Goal: Task Accomplishment & Management: Use online tool/utility

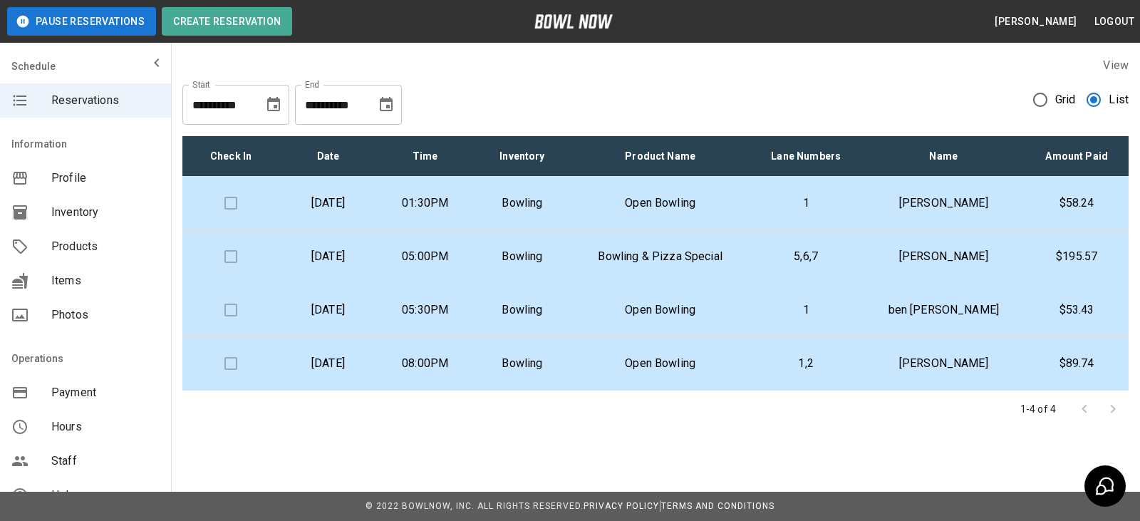
click at [365, 205] on p "[DATE]" at bounding box center [328, 202] width 74 height 17
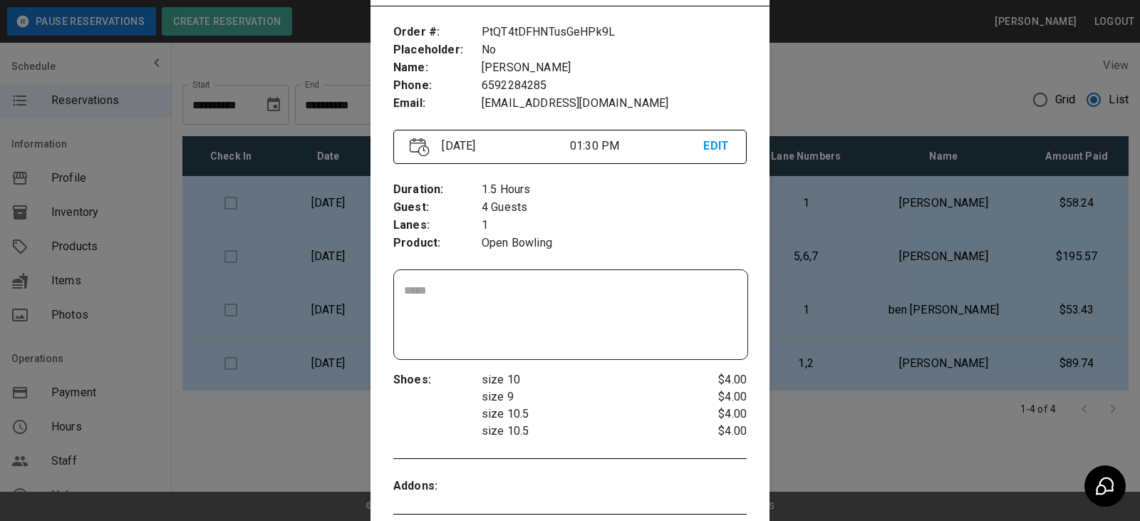
scroll to position [94, 0]
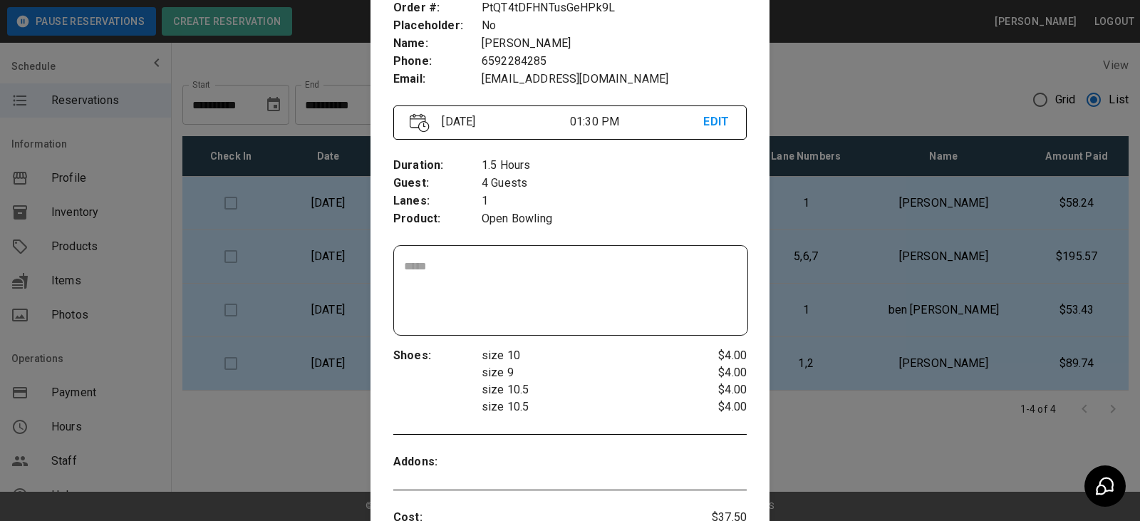
click at [855, 436] on div at bounding box center [570, 260] width 1140 height 521
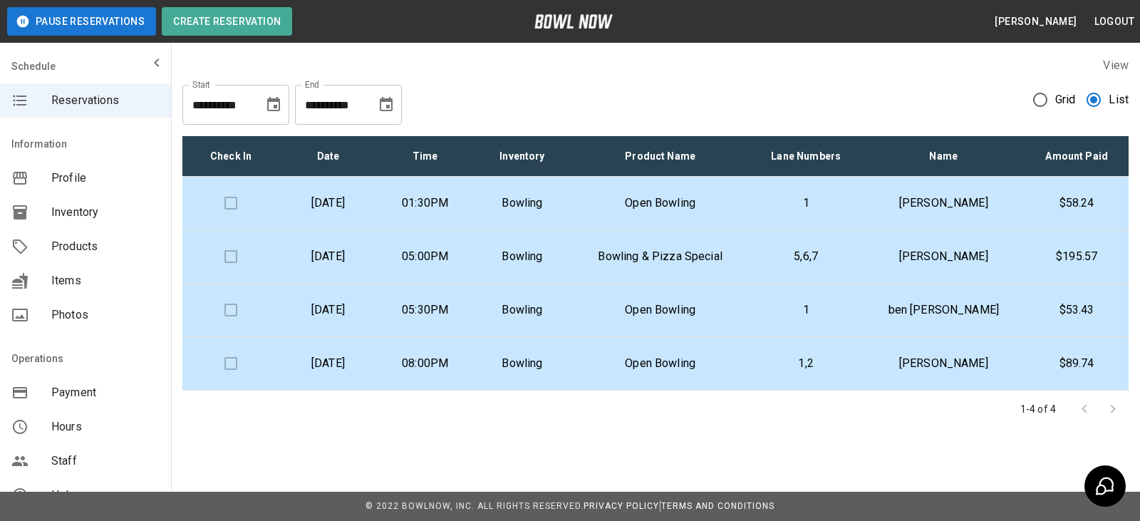
click at [462, 258] on p "05:00PM" at bounding box center [425, 256] width 74 height 17
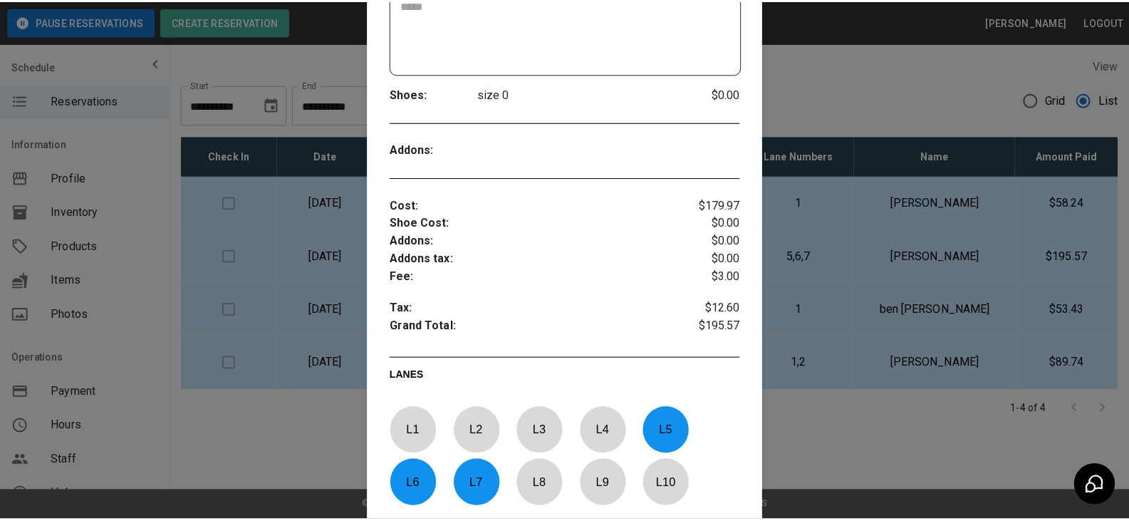
scroll to position [356, 0]
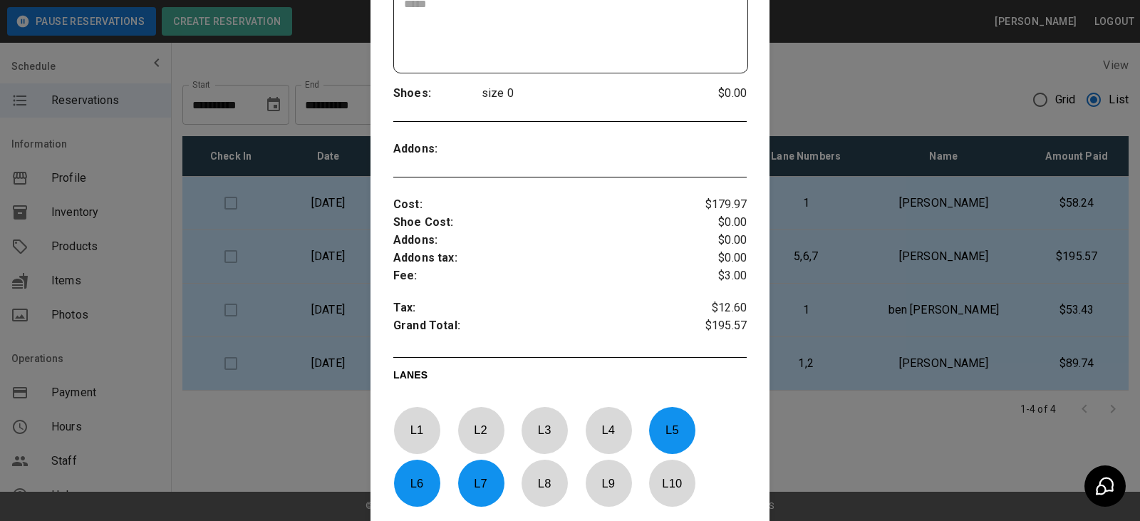
click at [826, 462] on div at bounding box center [570, 260] width 1140 height 521
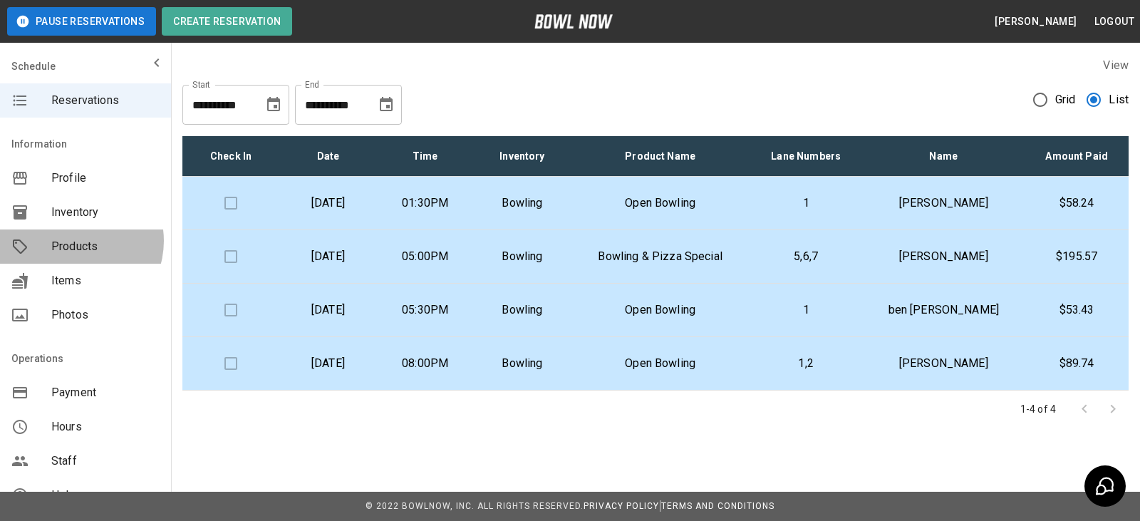
click at [75, 241] on span "Products" at bounding box center [105, 246] width 108 height 17
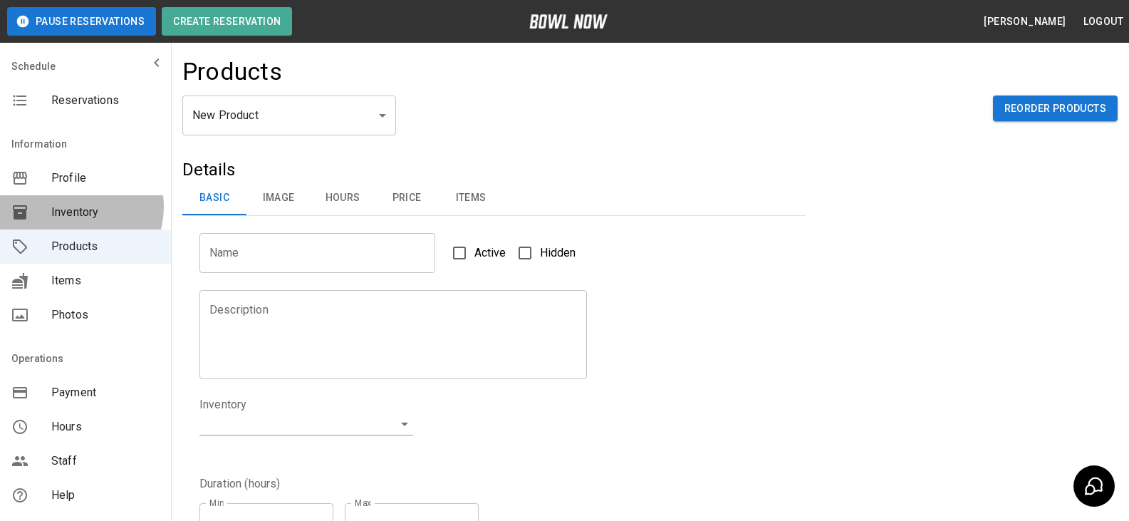
click at [71, 207] on span "Inventory" at bounding box center [105, 212] width 108 height 17
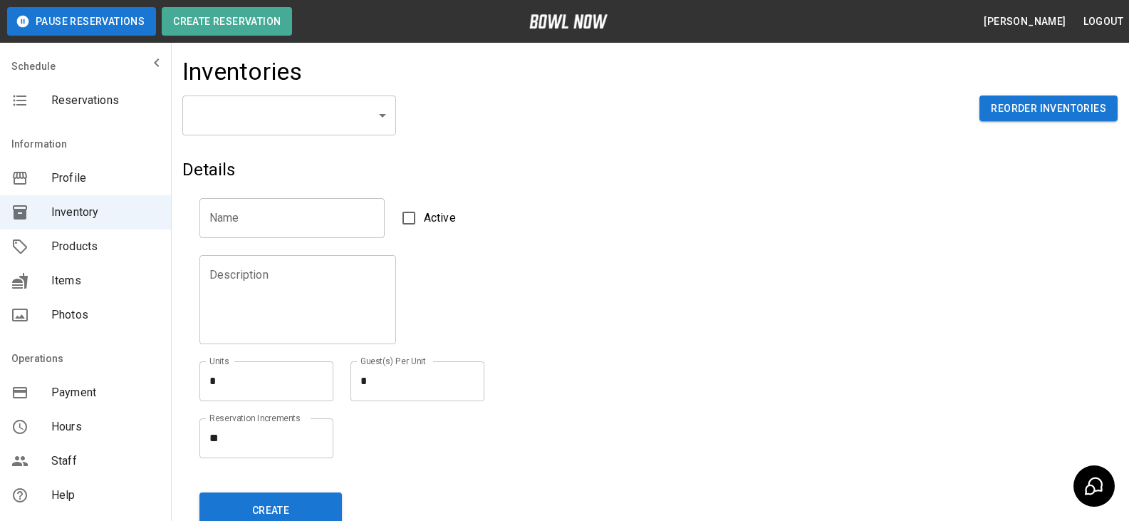
click at [216, 437] on textarea "**" at bounding box center [266, 438] width 114 height 16
type textarea "**"
click at [277, 512] on button "Create" at bounding box center [270, 510] width 142 height 36
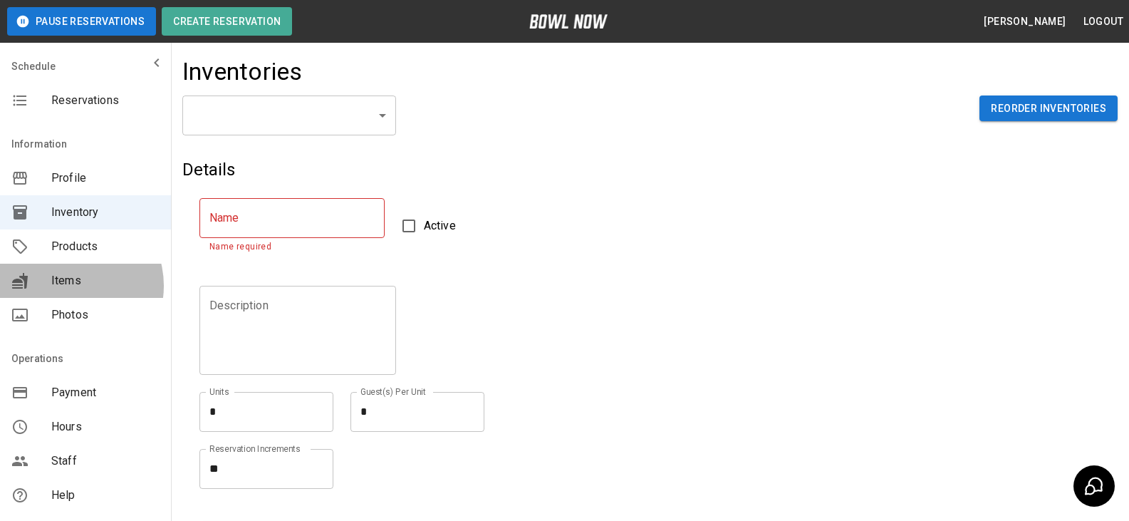
click at [68, 286] on span "Items" at bounding box center [105, 280] width 108 height 17
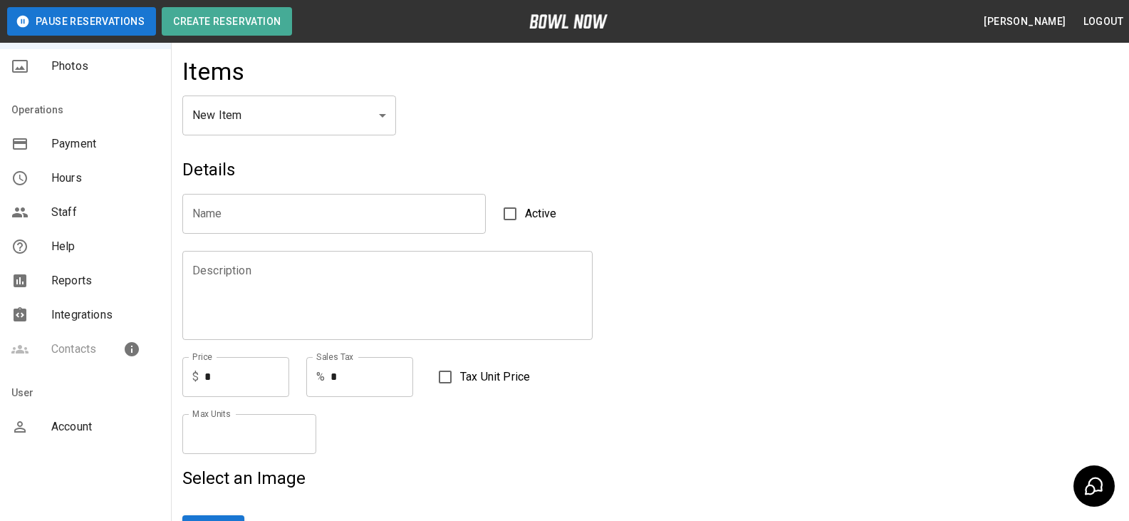
click at [67, 248] on span "Help" at bounding box center [105, 246] width 108 height 17
